Goal: Task Accomplishment & Management: Use online tool/utility

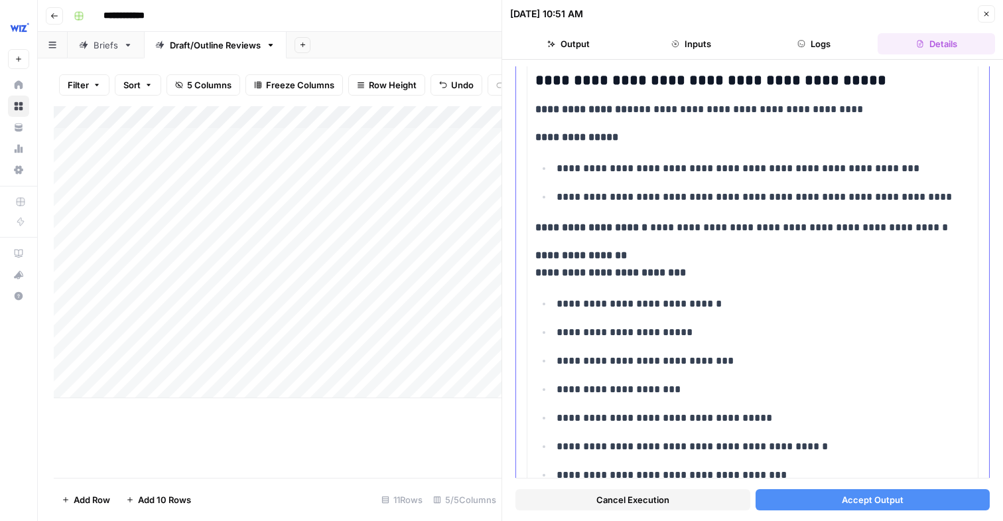
scroll to position [7792, 0]
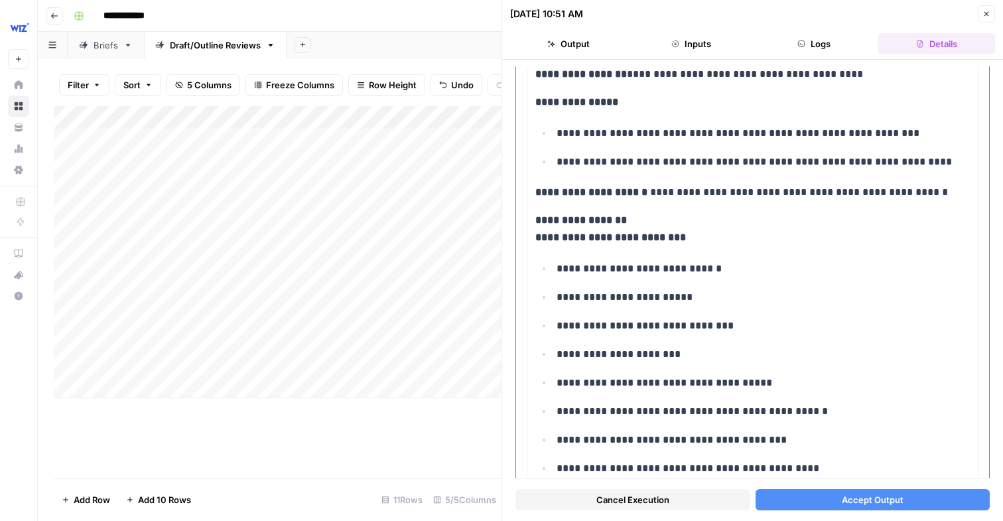
drag, startPoint x: 528, startPoint y: 239, endPoint x: 681, endPoint y: 259, distance: 153.8
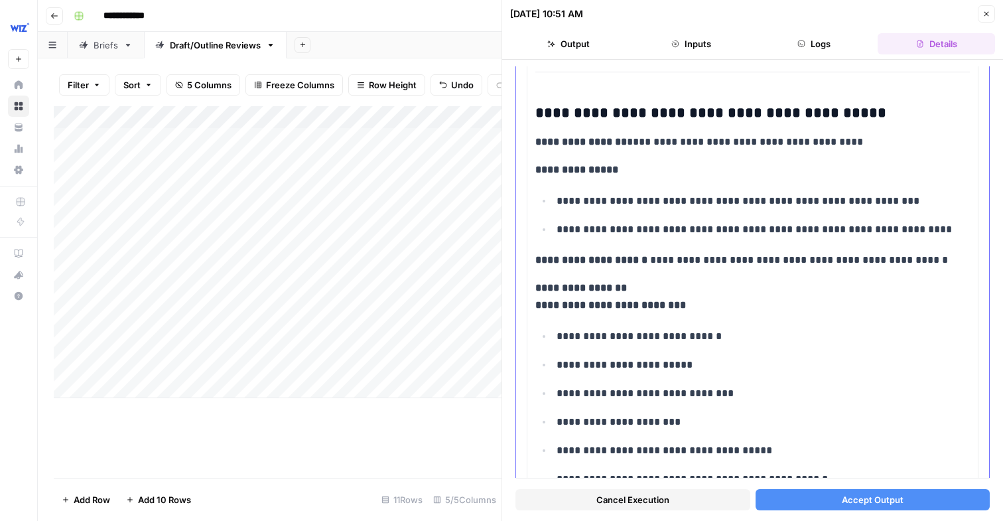
scroll to position [7718, 0]
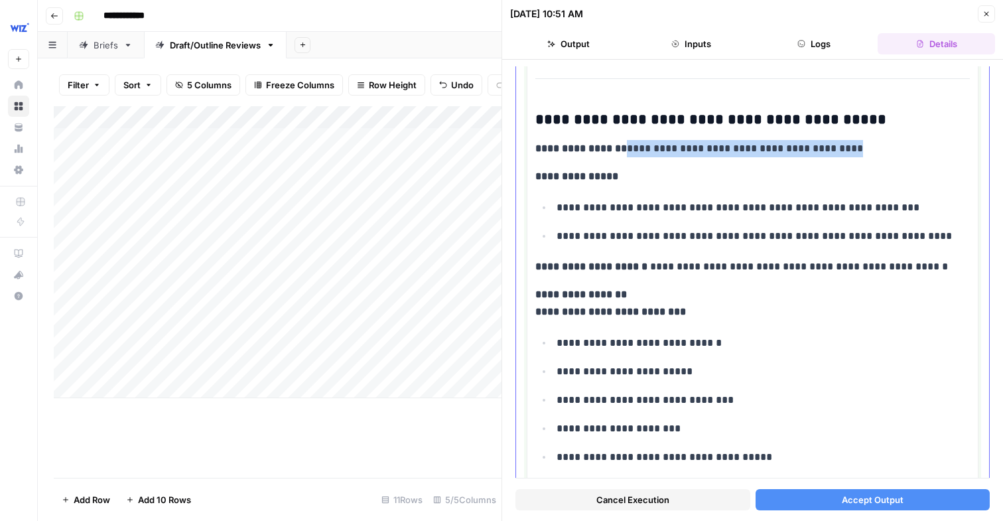
drag, startPoint x: 619, startPoint y: 147, endPoint x: 889, endPoint y: 164, distance: 271.1
click at [673, 306] on strong "**********" at bounding box center [610, 311] width 151 height 10
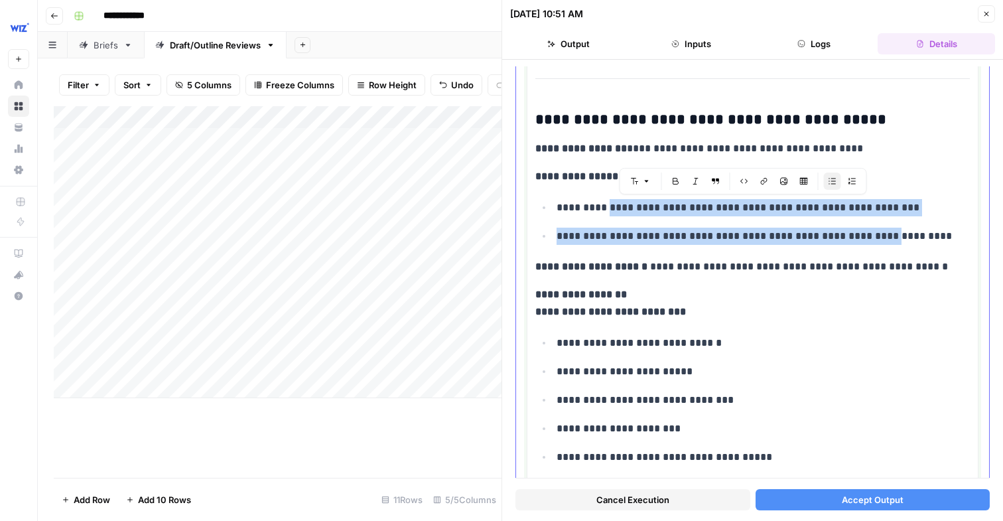
drag, startPoint x: 603, startPoint y: 201, endPoint x: 878, endPoint y: 236, distance: 276.8
click at [878, 236] on ul "**********" at bounding box center [752, 221] width 434 height 46
click at [878, 236] on p "**********" at bounding box center [763, 236] width 413 height 17
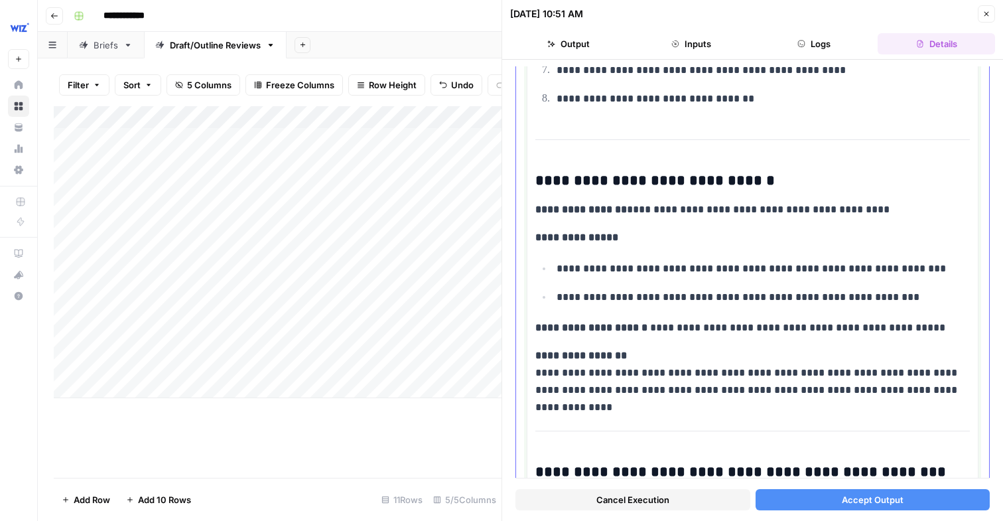
scroll to position [9134, 0]
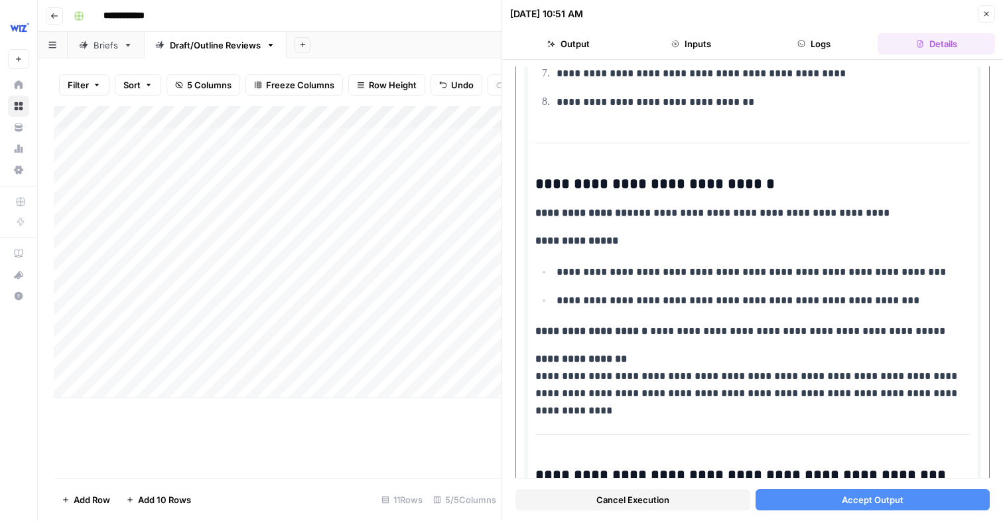
click at [580, 379] on p "**********" at bounding box center [752, 376] width 434 height 52
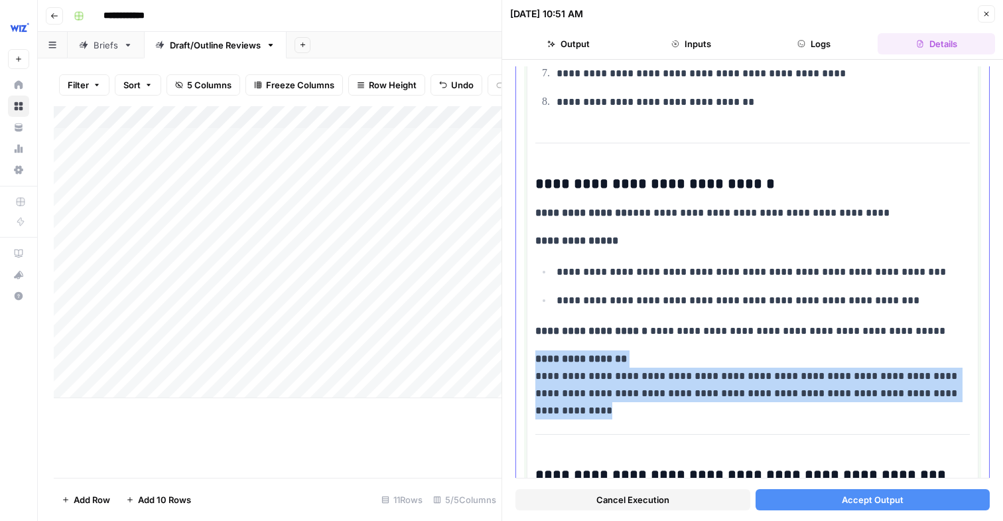
click at [580, 379] on p "**********" at bounding box center [752, 376] width 434 height 52
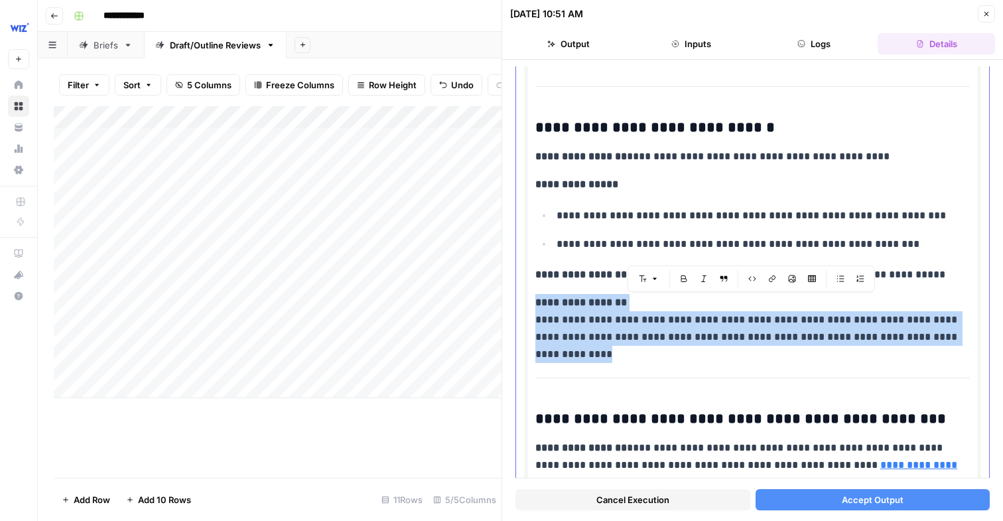
scroll to position [9195, 0]
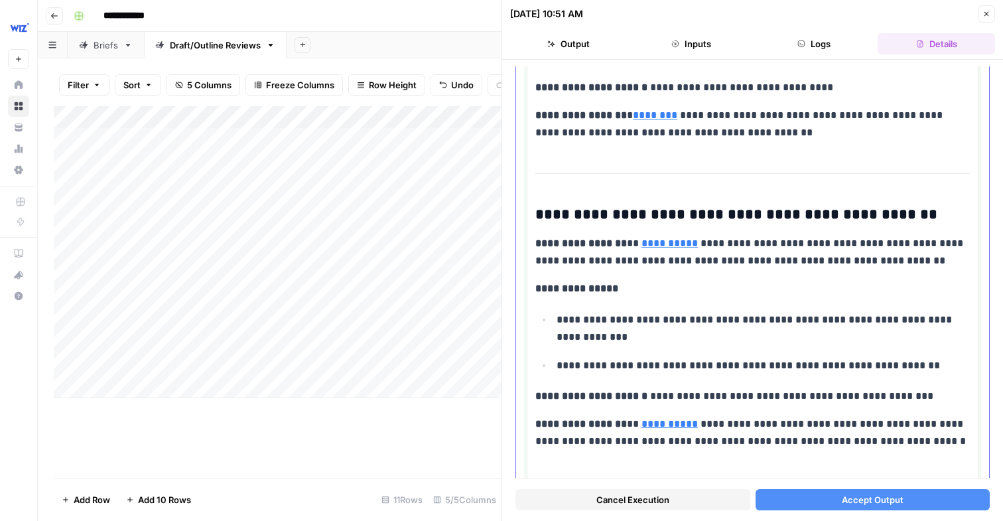
scroll to position [10672, 0]
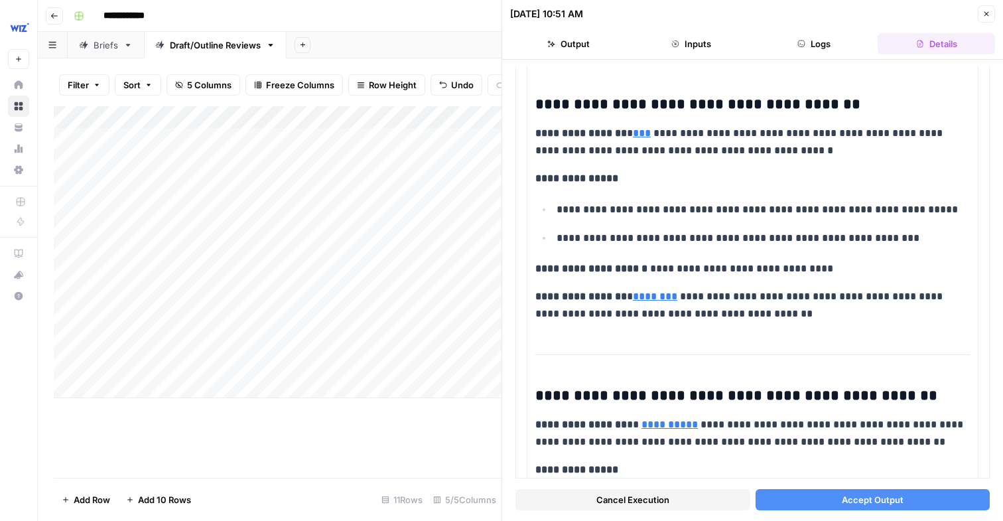
click at [457, 322] on div "Add Column" at bounding box center [278, 252] width 448 height 292
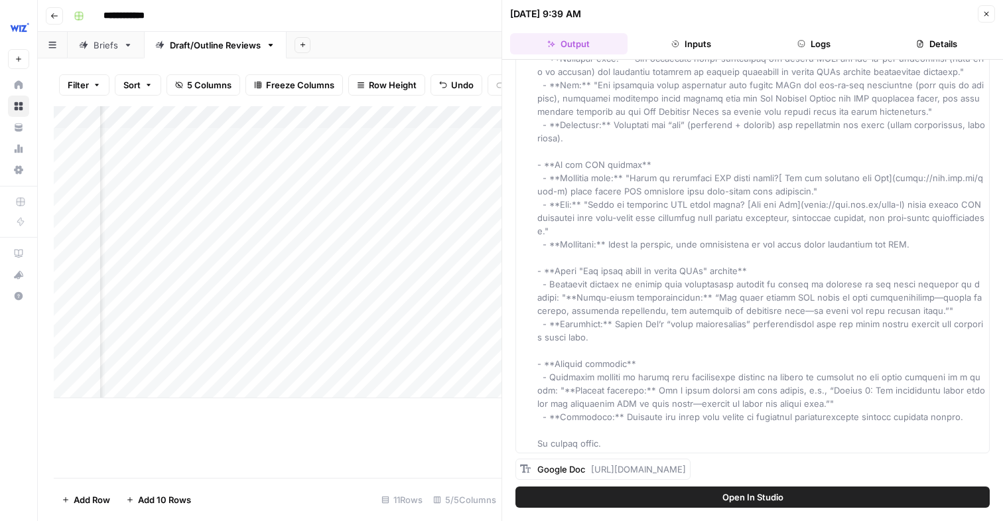
scroll to position [0, 88]
click at [365, 338] on div "Add Column" at bounding box center [278, 252] width 448 height 292
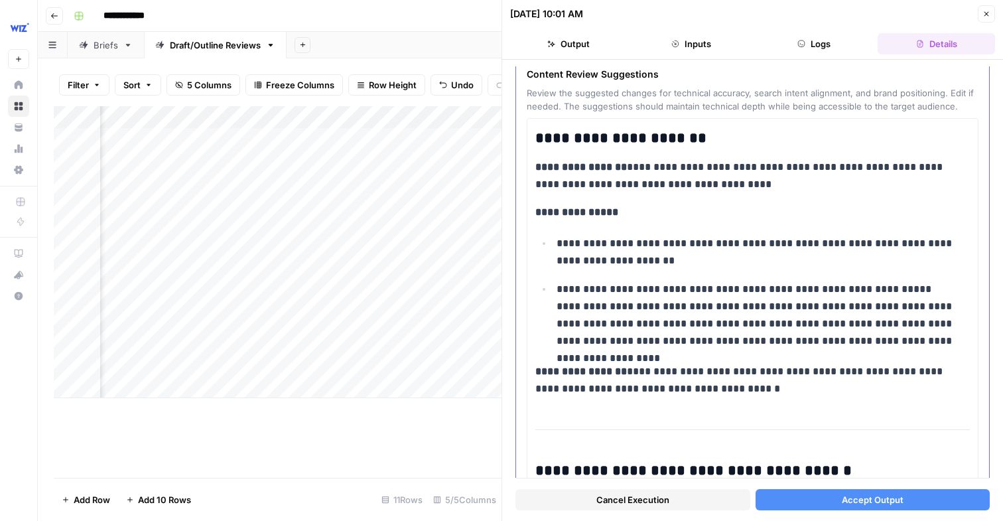
scroll to position [1, 0]
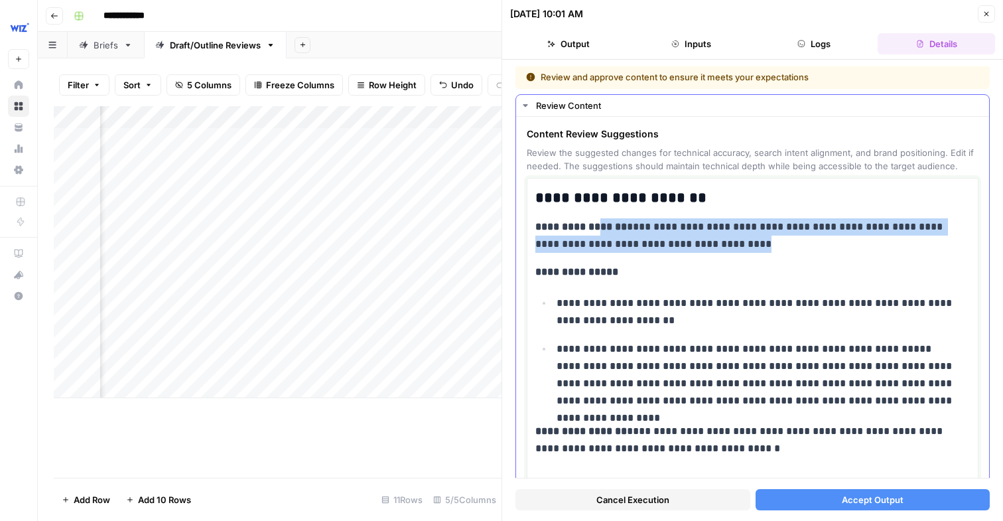
drag, startPoint x: 594, startPoint y: 224, endPoint x: 732, endPoint y: 241, distance: 139.0
click at [732, 241] on p "**********" at bounding box center [752, 235] width 434 height 34
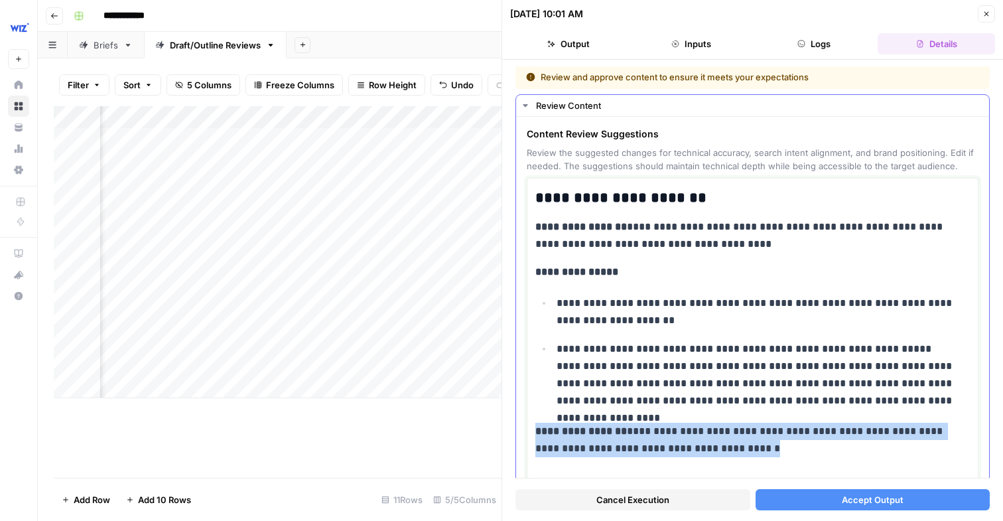
drag, startPoint x: 633, startPoint y: 422, endPoint x: 798, endPoint y: 465, distance: 170.7
click at [94, 39] on div "Briefs" at bounding box center [106, 44] width 25 height 13
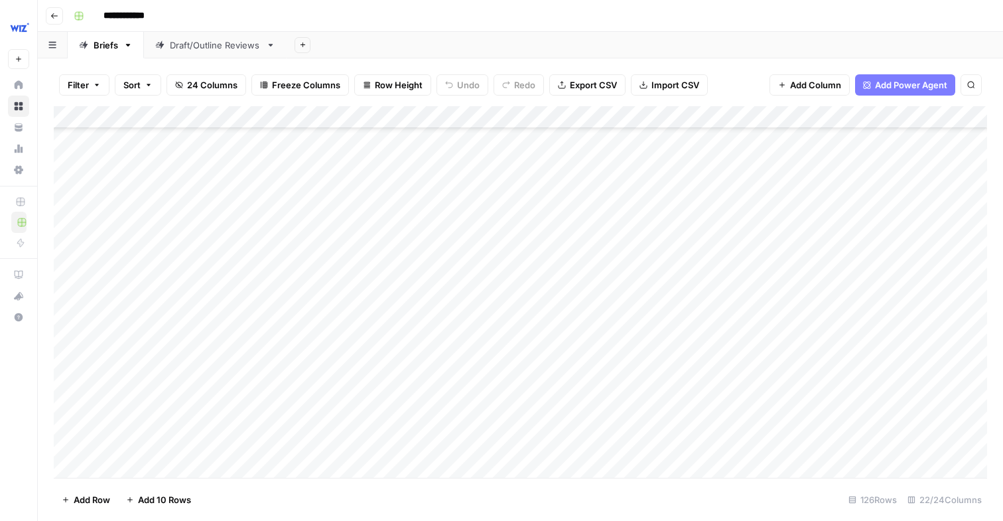
scroll to position [4018, 0]
click at [216, 31] on header "**********" at bounding box center [520, 16] width 965 height 32
click at [214, 40] on div "Draft/Outline Reviews" at bounding box center [215, 44] width 91 height 13
click at [446, 342] on div "Add Column" at bounding box center [520, 263] width 933 height 314
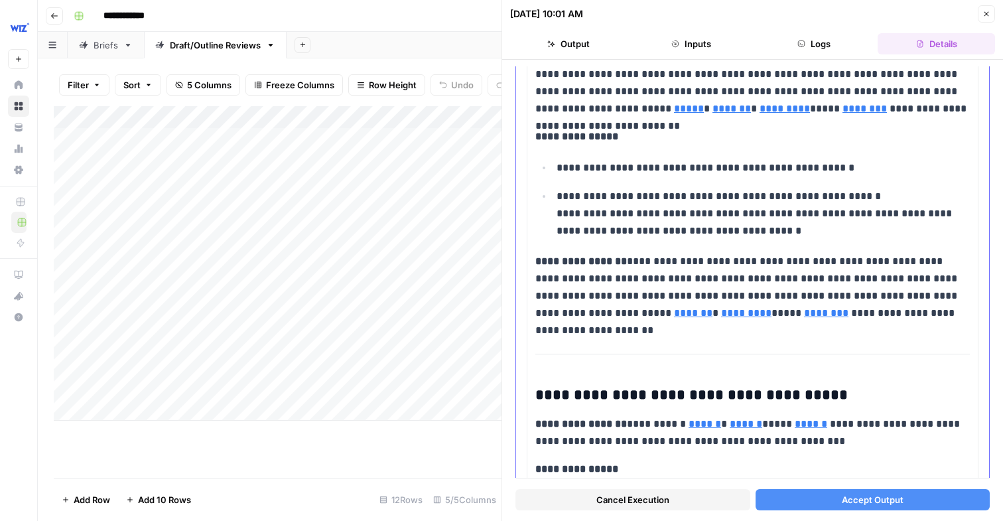
scroll to position [2473, 0]
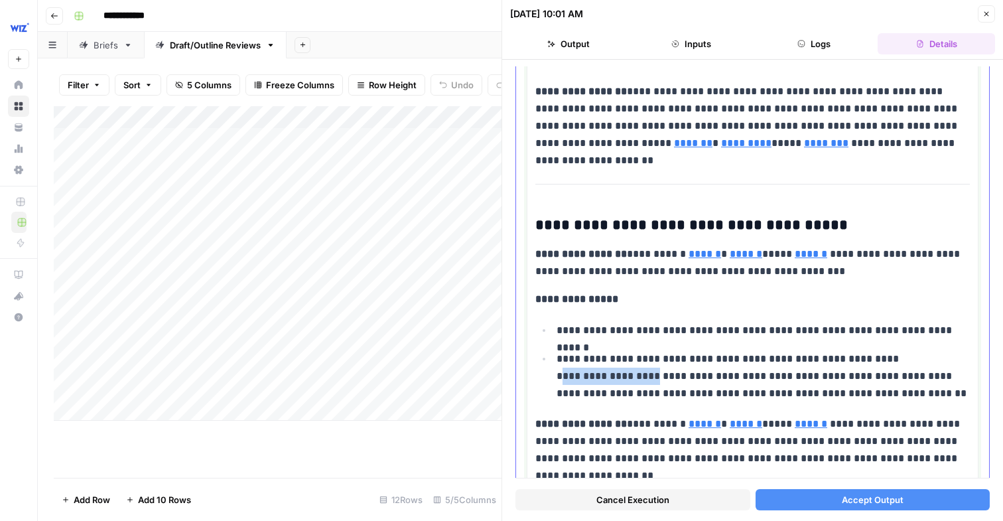
drag, startPoint x: 560, startPoint y: 373, endPoint x: 653, endPoint y: 371, distance: 92.9
click at [653, 371] on p "**********" at bounding box center [763, 376] width 413 height 52
click at [652, 371] on p "**********" at bounding box center [763, 376] width 413 height 52
drag, startPoint x: 557, startPoint y: 372, endPoint x: 673, endPoint y: 372, distance: 116.1
click at [673, 372] on p "**********" at bounding box center [763, 376] width 413 height 52
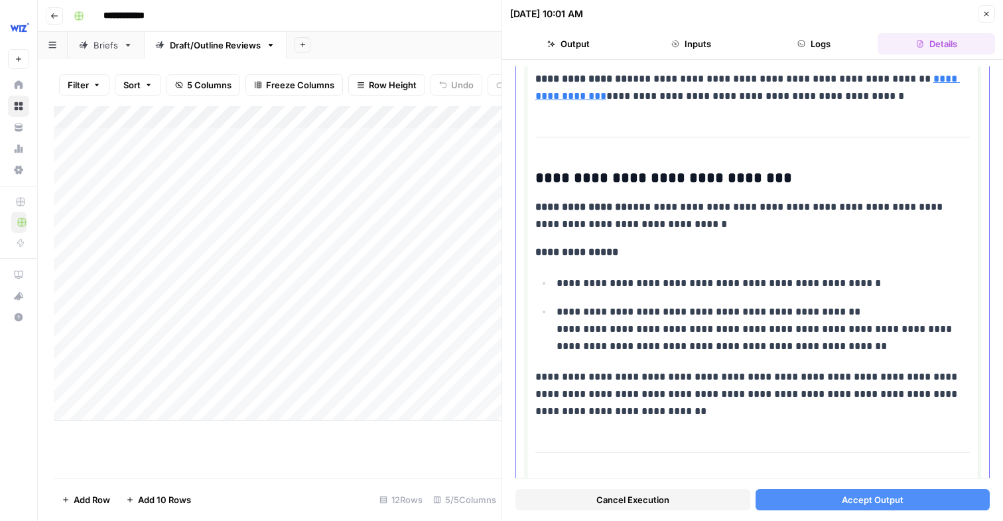
scroll to position [3886, 0]
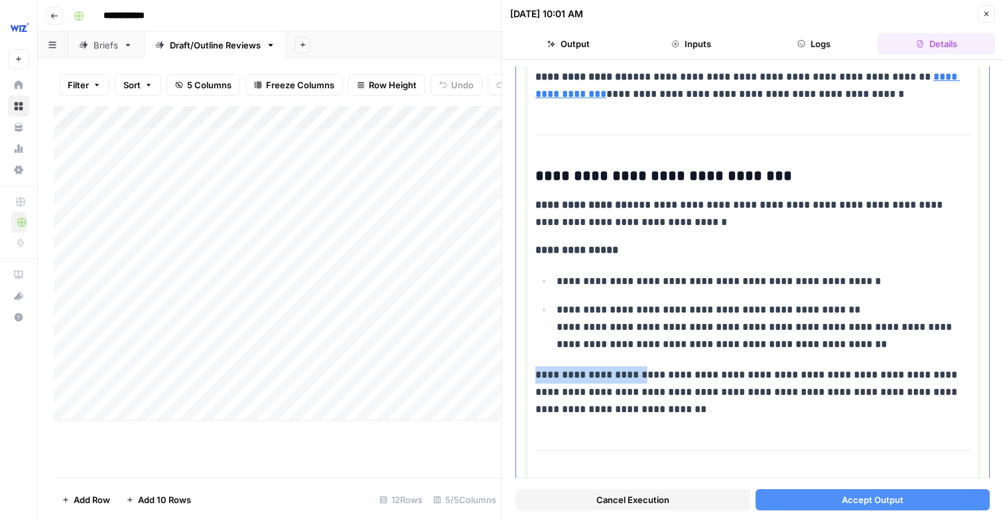
drag, startPoint x: 642, startPoint y: 374, endPoint x: 720, endPoint y: 428, distance: 94.8
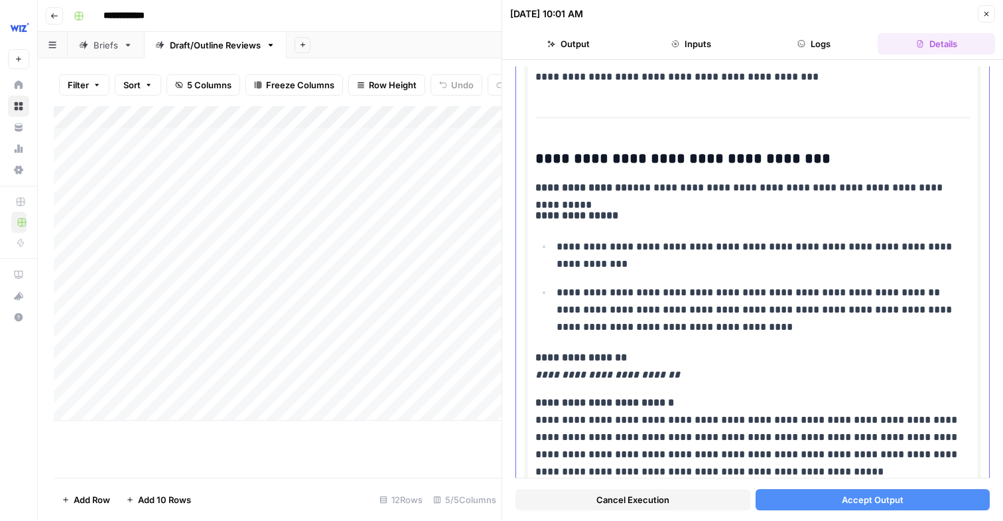
scroll to position [6236, 0]
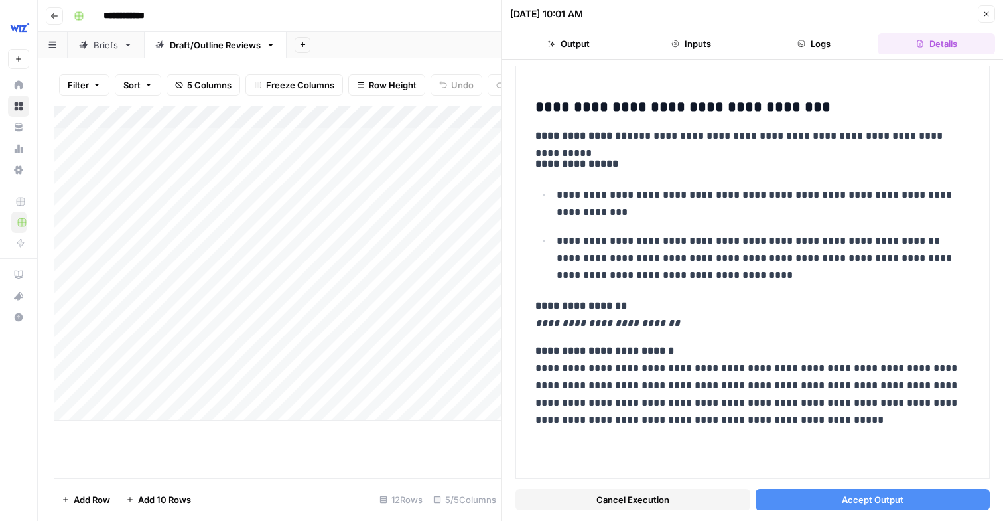
click at [450, 316] on div "Add Column" at bounding box center [278, 263] width 448 height 314
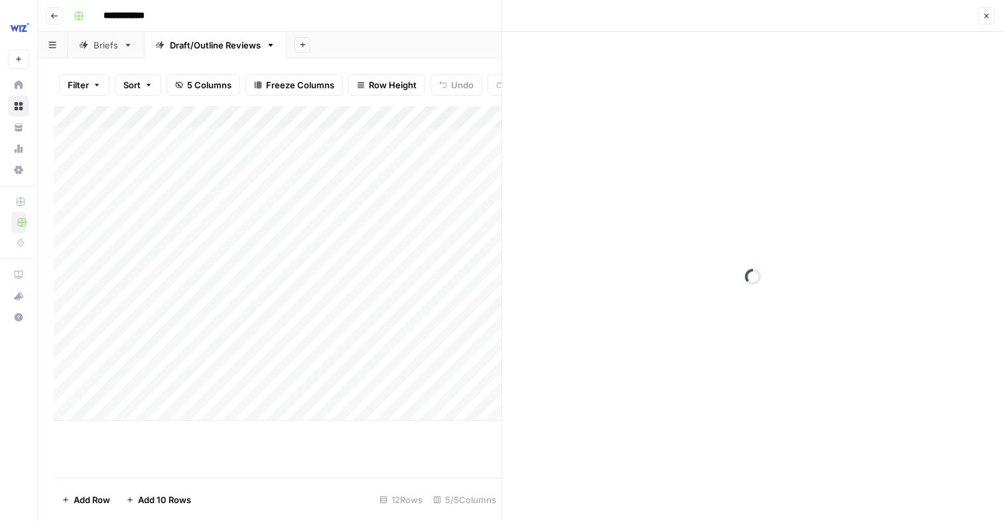
click at [450, 316] on div at bounding box center [468, 319] width 121 height 25
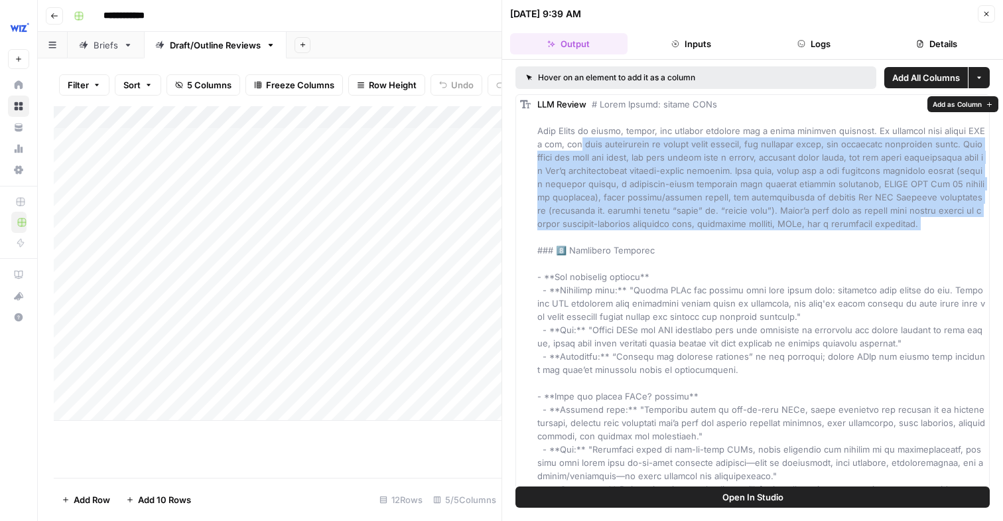
drag, startPoint x: 563, startPoint y: 137, endPoint x: 793, endPoint y: 237, distance: 250.4
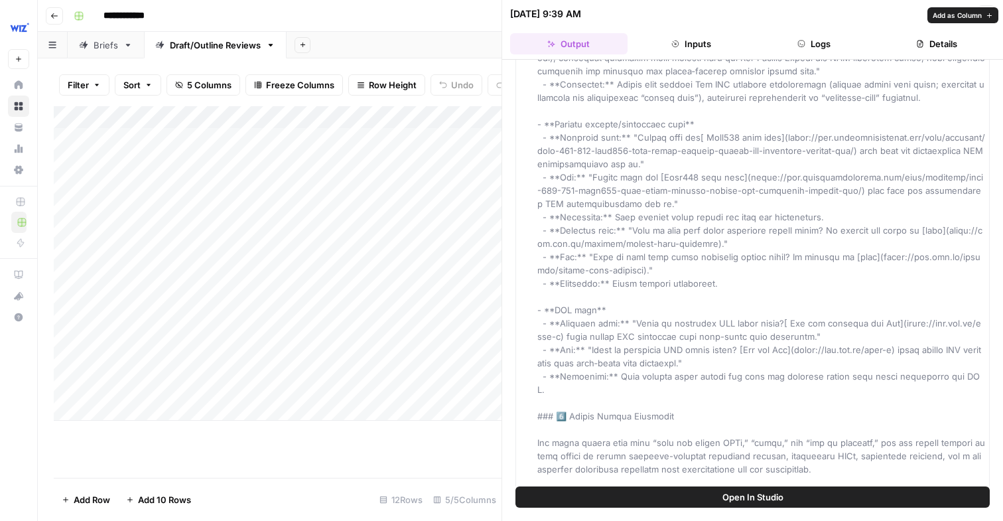
scroll to position [1332, 0]
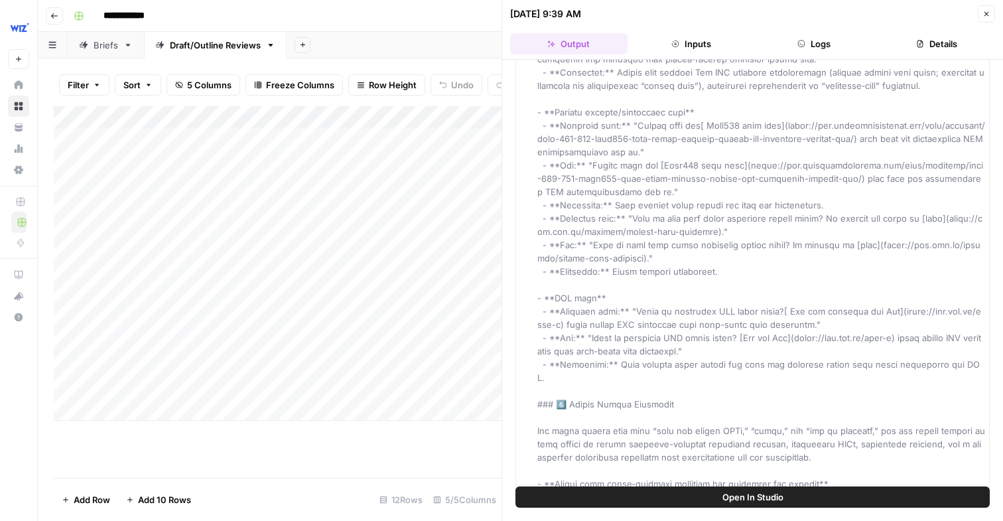
click at [454, 343] on div "Add Column" at bounding box center [278, 263] width 448 height 314
click at [454, 343] on div at bounding box center [468, 342] width 121 height 25
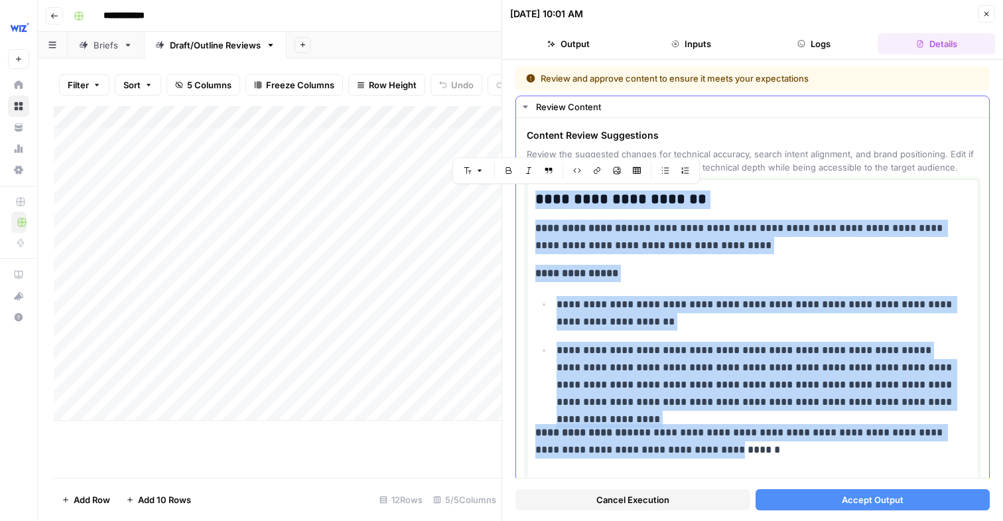
drag, startPoint x: 540, startPoint y: 200, endPoint x: 729, endPoint y: 453, distance: 315.6
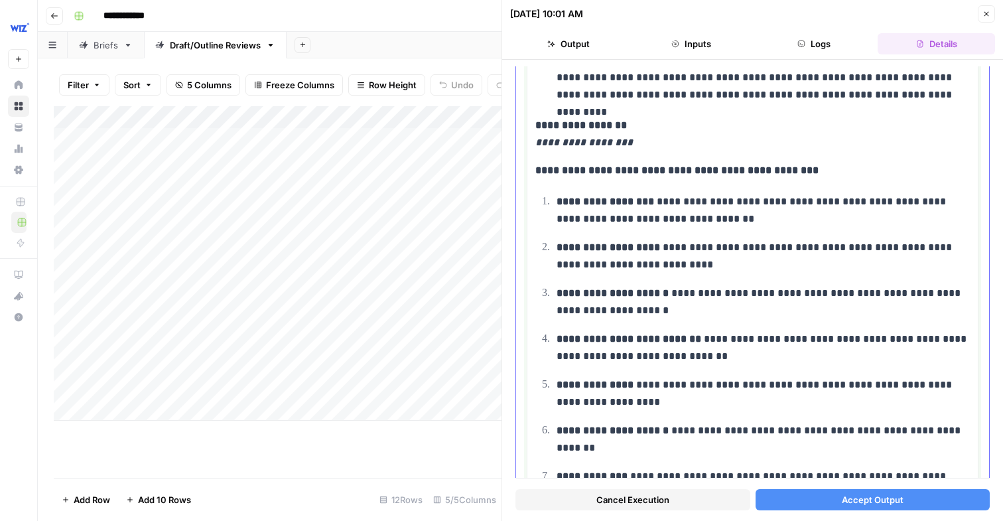
scroll to position [4469, 0]
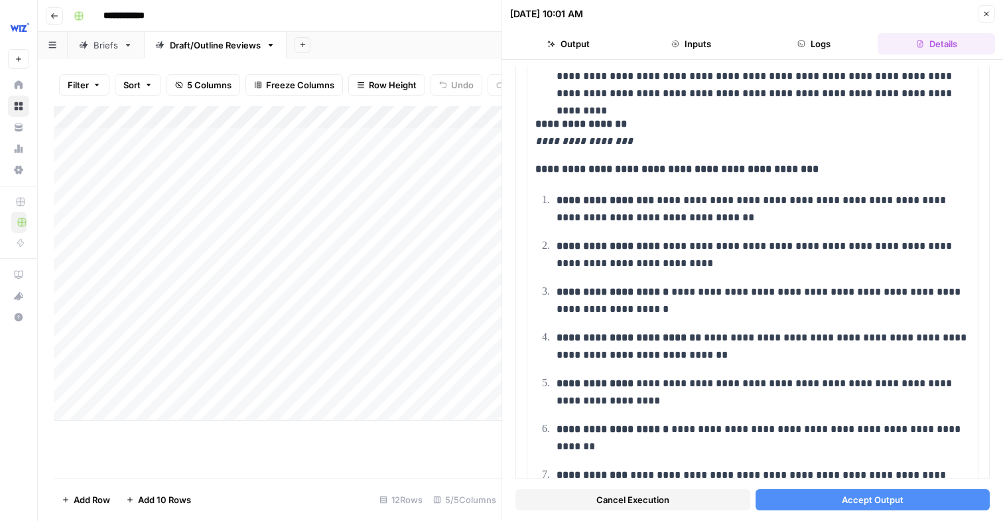
click at [444, 321] on div "Add Column" at bounding box center [278, 263] width 448 height 314
click at [444, 321] on div at bounding box center [468, 319] width 121 height 25
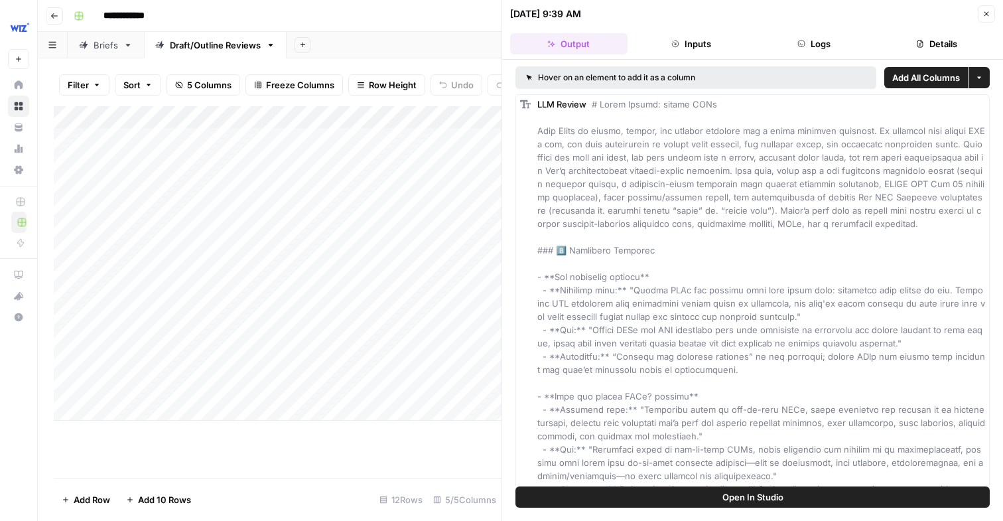
click at [444, 342] on div "Add Column" at bounding box center [278, 263] width 448 height 314
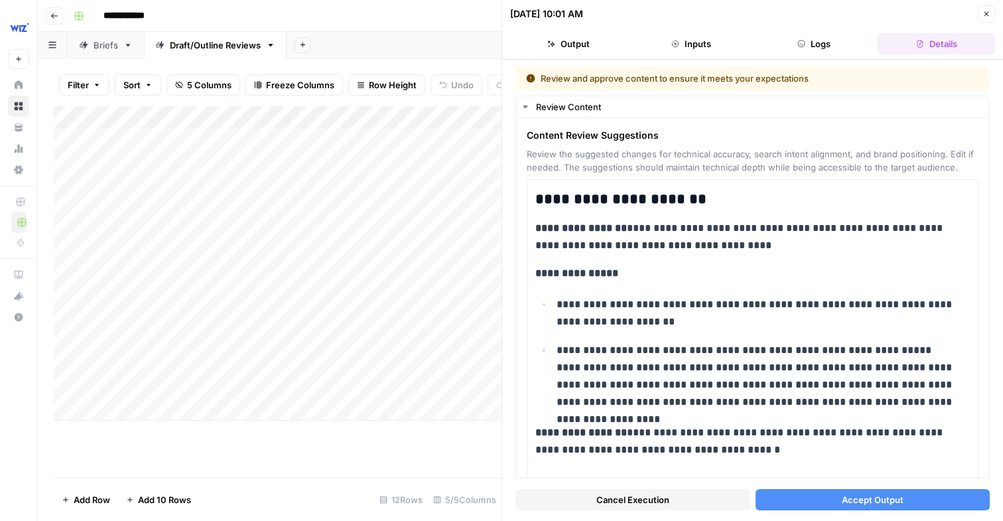
click at [452, 322] on div "Add Column" at bounding box center [278, 263] width 448 height 314
click at [453, 316] on div "Add Column" at bounding box center [278, 263] width 448 height 314
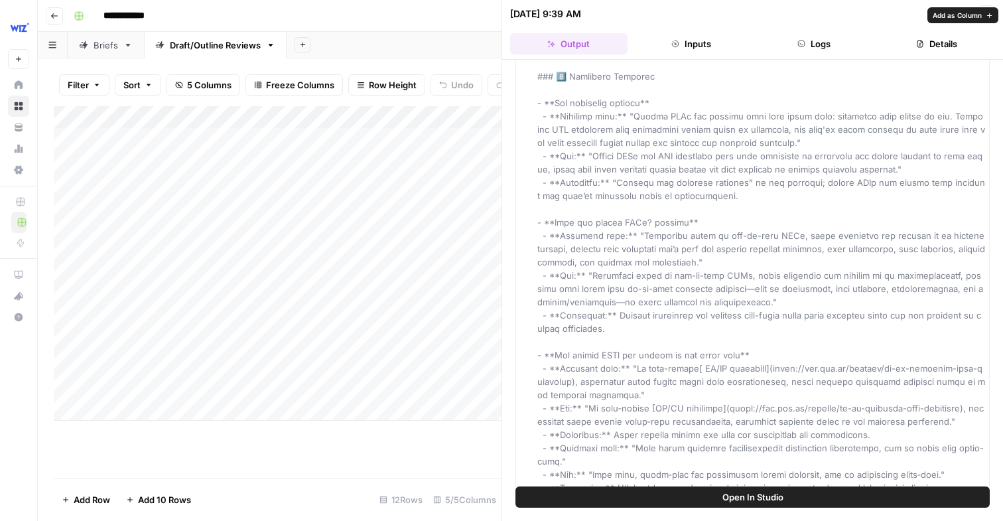
scroll to position [174, 0]
click at [460, 387] on div "Add Column" at bounding box center [278, 263] width 448 height 314
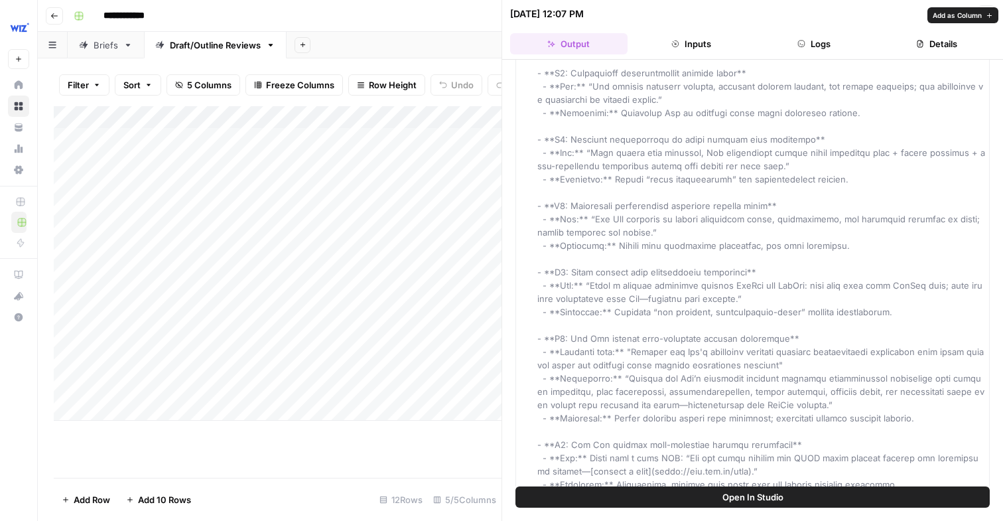
scroll to position [2739, 0]
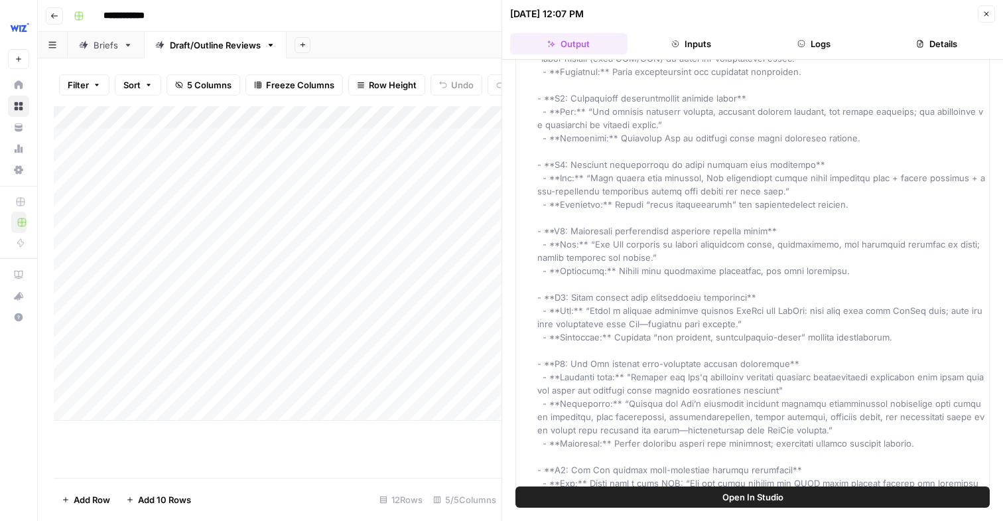
click at [442, 322] on div "Add Column" at bounding box center [278, 263] width 448 height 314
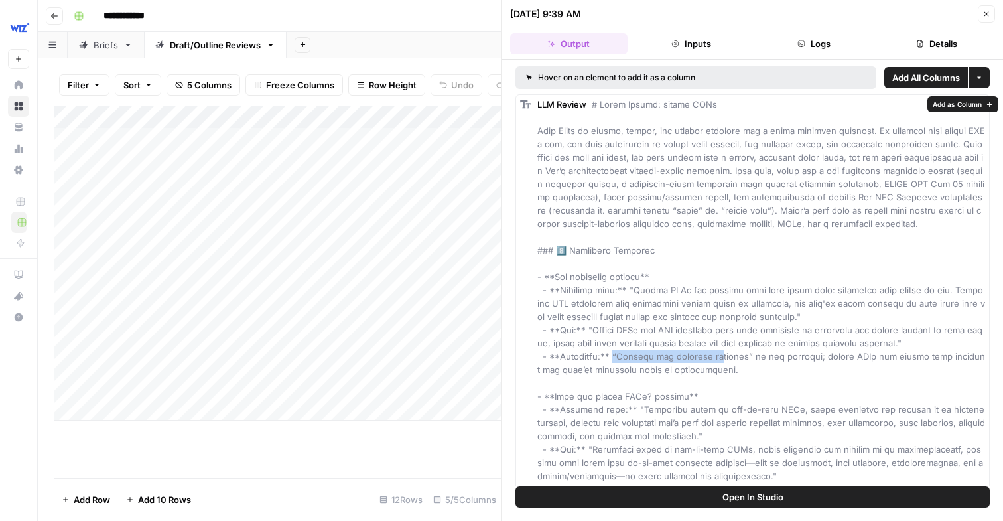
drag, startPoint x: 617, startPoint y: 356, endPoint x: 726, endPoint y: 369, distance: 109.5
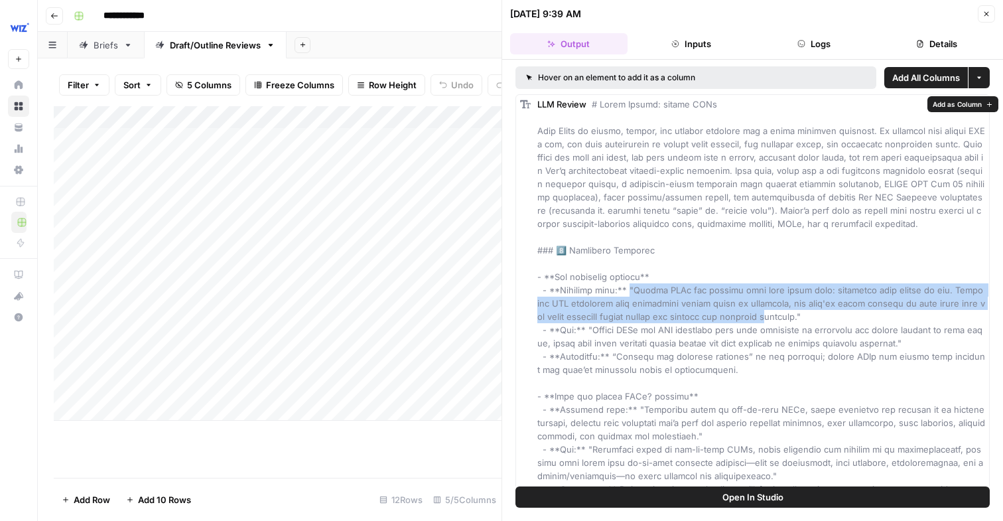
drag, startPoint x: 621, startPoint y: 293, endPoint x: 723, endPoint y: 314, distance: 104.3
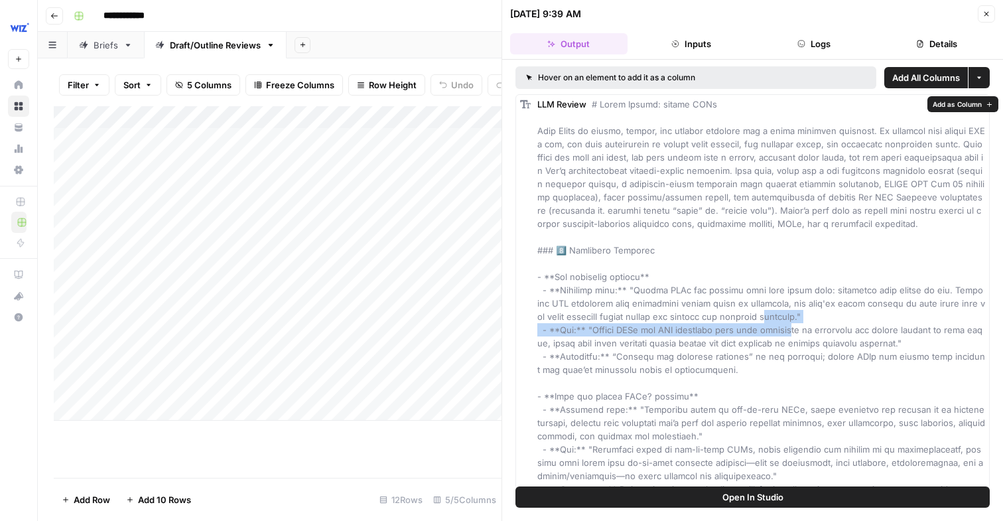
drag, startPoint x: 728, startPoint y: 314, endPoint x: 786, endPoint y: 324, distance: 59.2
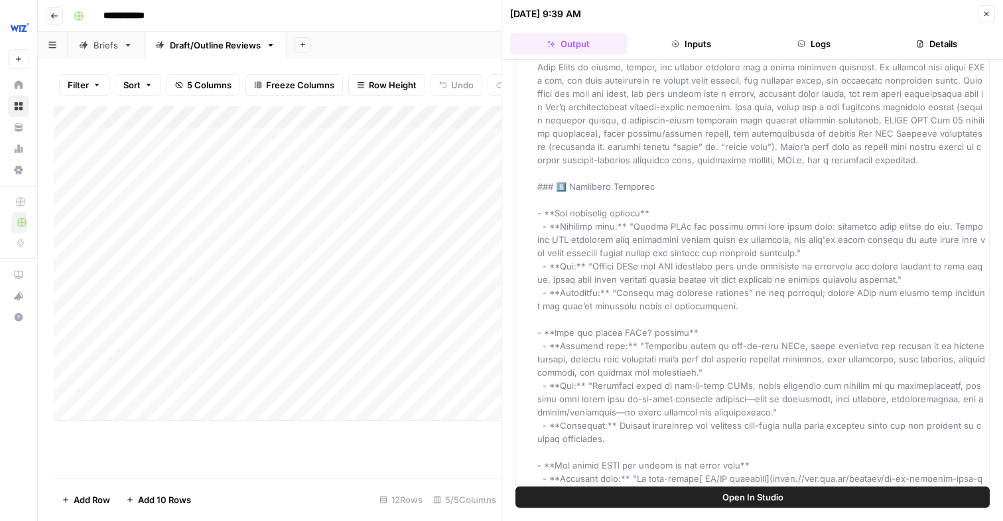
scroll to position [74, 0]
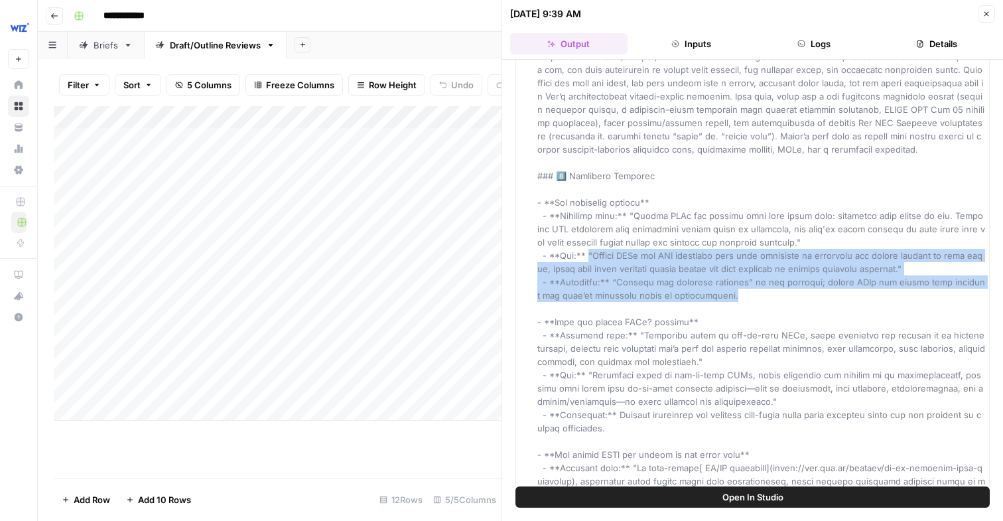
drag, startPoint x: 585, startPoint y: 255, endPoint x: 765, endPoint y: 297, distance: 185.3
drag, startPoint x: 588, startPoint y: 256, endPoint x: 705, endPoint y: 300, distance: 124.7
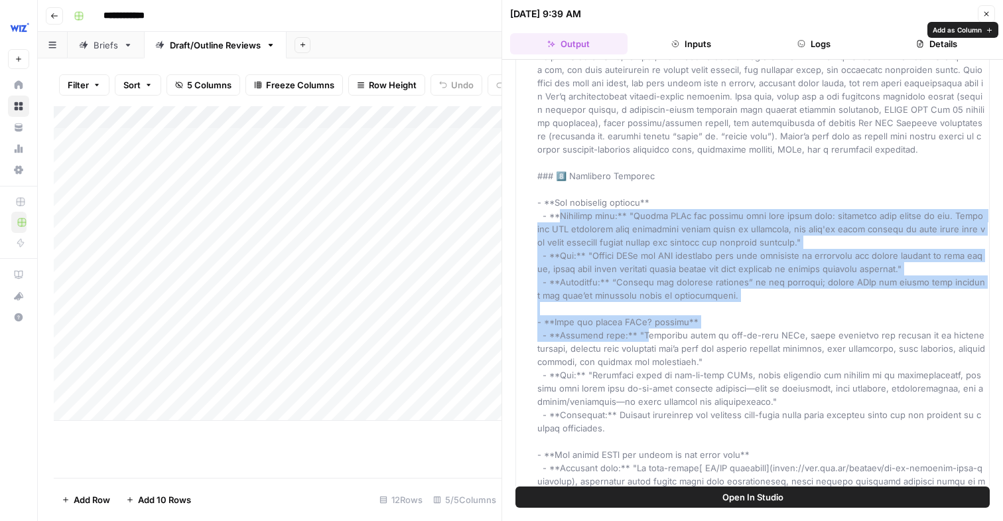
drag, startPoint x: 561, startPoint y: 218, endPoint x: 631, endPoint y: 332, distance: 134.2
click at [78, 47] on link "Briefs" at bounding box center [106, 45] width 76 height 27
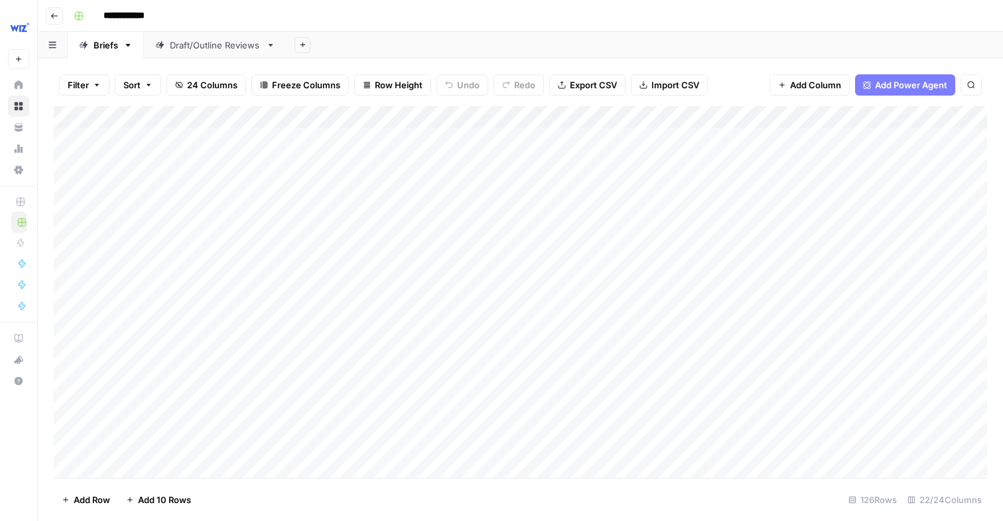
click at [210, 44] on div "Draft/Outline Reviews" at bounding box center [215, 44] width 91 height 13
click at [96, 44] on div "Briefs" at bounding box center [106, 44] width 25 height 13
click at [277, 48] on link "Draft/Outline Reviews" at bounding box center [215, 45] width 143 height 27
click at [451, 346] on div "Add Column" at bounding box center [520, 263] width 933 height 314
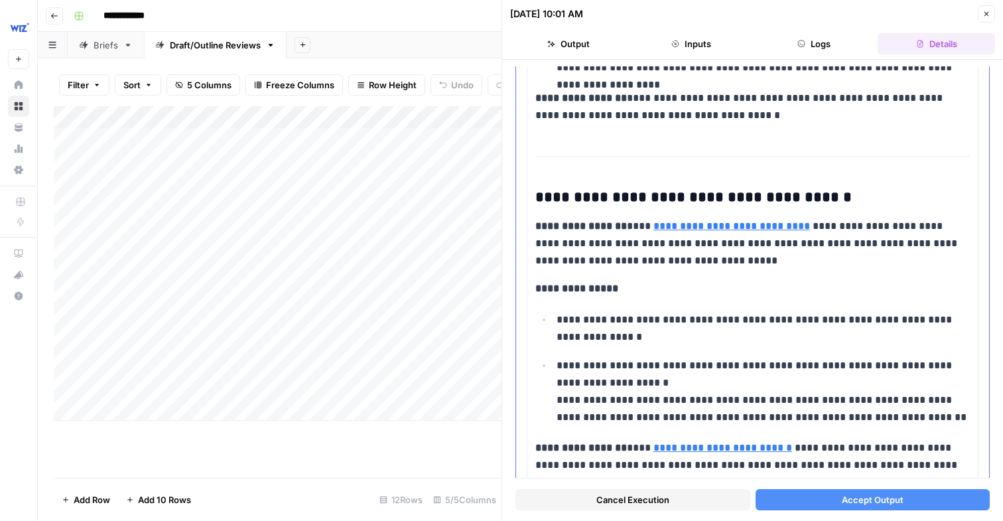
scroll to position [339, 0]
